Goal: Find specific page/section: Find specific page/section

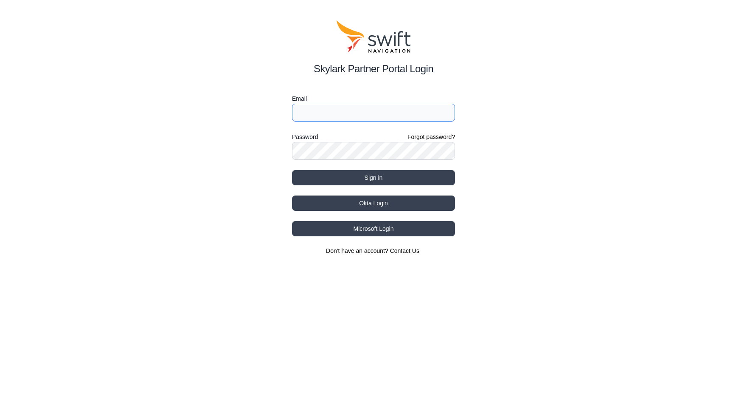
click at [328, 112] on input "Email" at bounding box center [373, 113] width 163 height 18
type input "[PERSON_NAME][EMAIL_ADDRESS][PERSON_NAME][DOMAIN_NAME]"
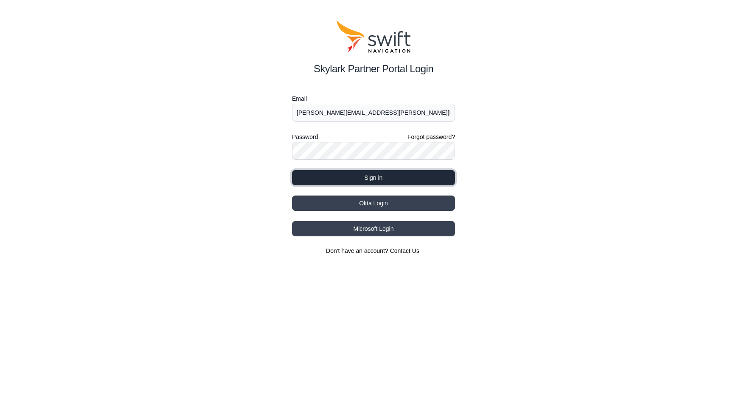
click at [380, 176] on button "Sign in" at bounding box center [373, 177] width 163 height 15
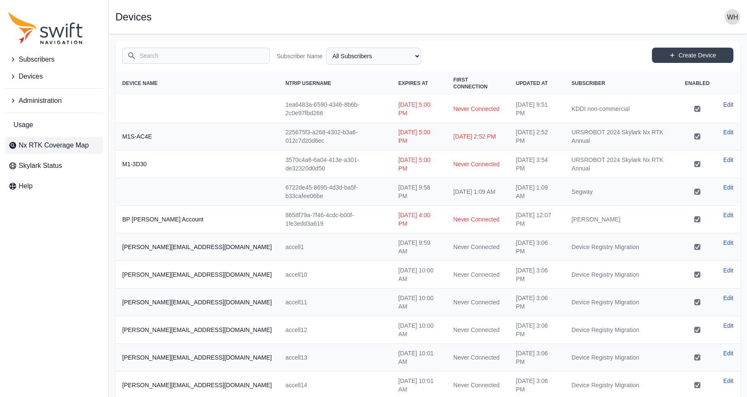
click at [54, 146] on span "Nx RTK Coverage Map" at bounding box center [54, 145] width 70 height 10
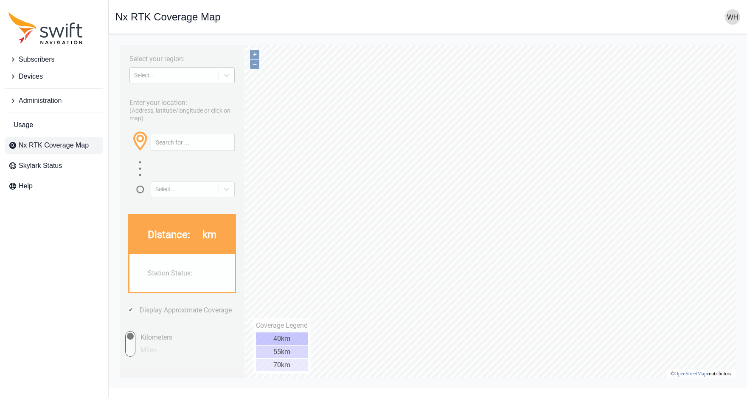
click at [197, 78] on div "Select..." at bounding box center [174, 75] width 89 height 8
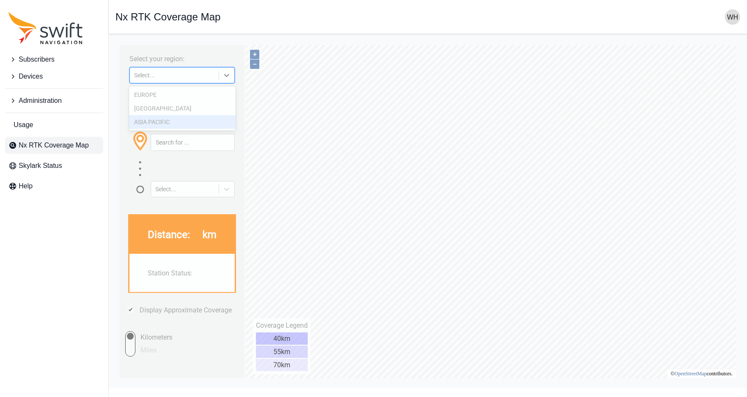
click at [175, 123] on div "ASIA PACIFIC" at bounding box center [182, 122] width 107 height 14
